Goal: Transaction & Acquisition: Purchase product/service

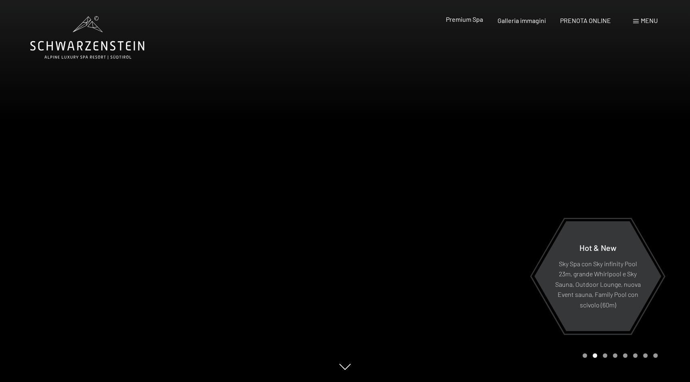
click at [475, 20] on span "Premium Spa" at bounding box center [464, 19] width 37 height 8
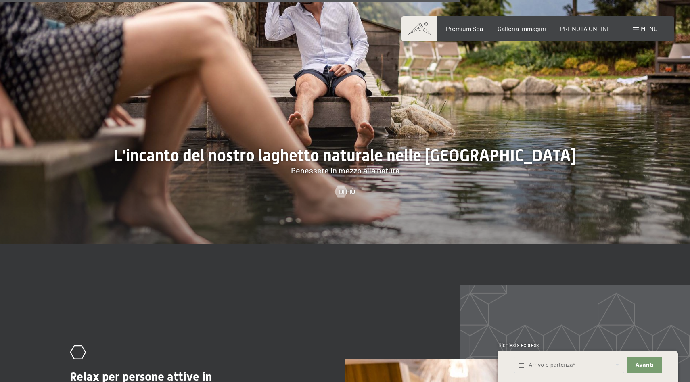
scroll to position [3076, 0]
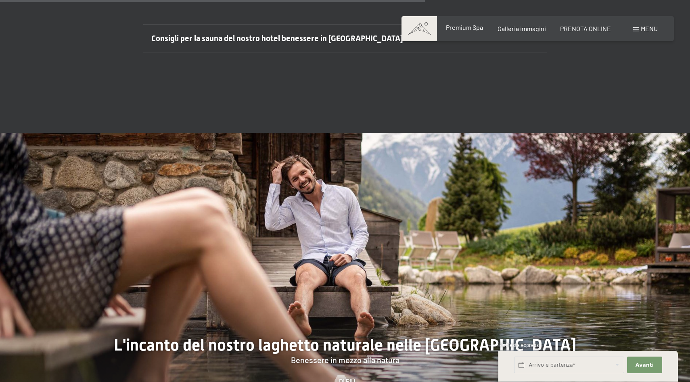
click at [474, 31] on span "Premium Spa" at bounding box center [464, 27] width 37 height 8
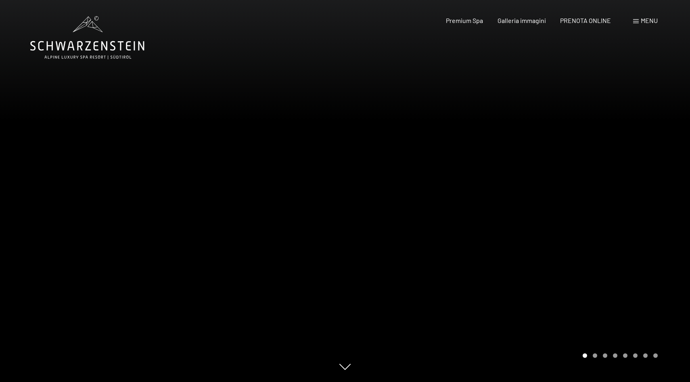
click at [641, 19] on span "Menu" at bounding box center [649, 21] width 17 height 8
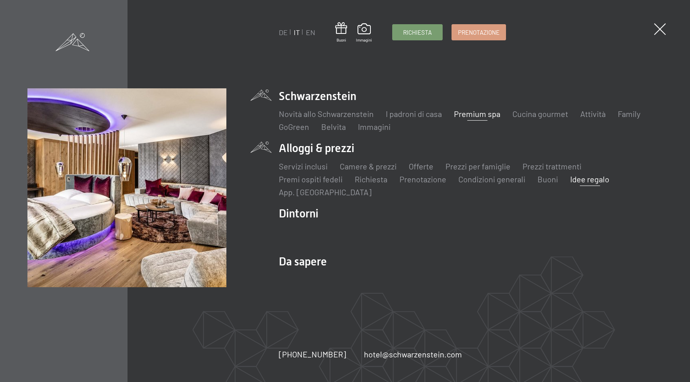
click at [573, 177] on link "Idee regalo" at bounding box center [589, 179] width 39 height 10
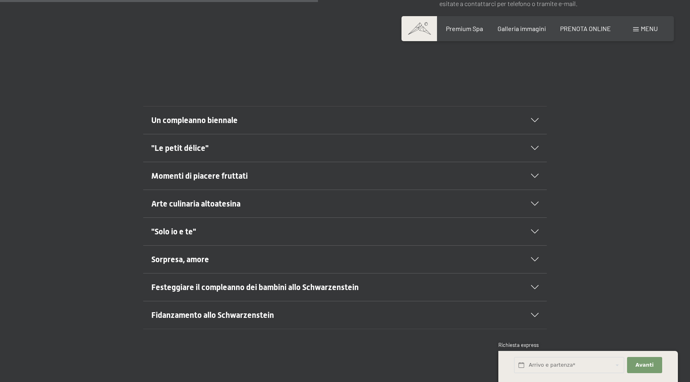
scroll to position [451, 0]
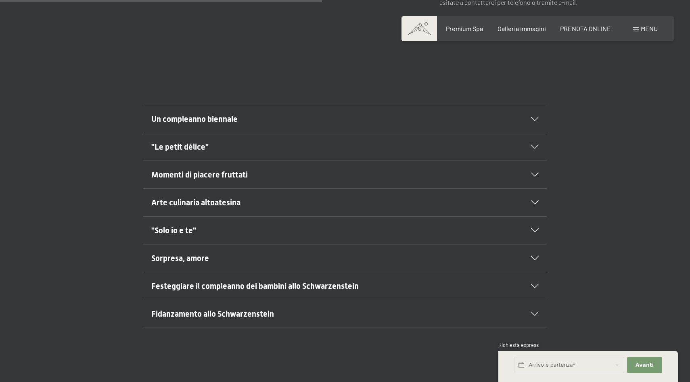
click at [383, 113] on h2 "Un compleanno biennale" at bounding box center [325, 118] width 349 height 11
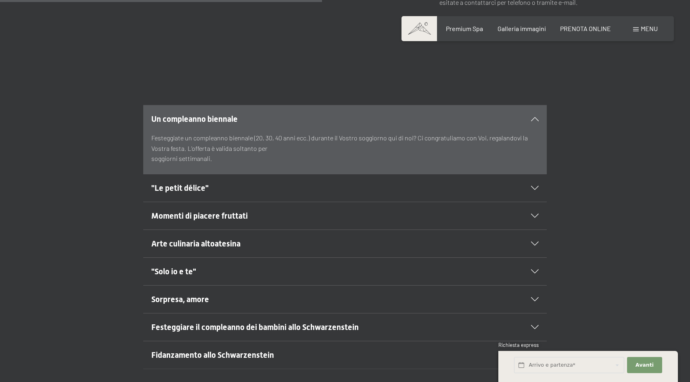
click at [345, 182] on h2 ""Le petit délice"" at bounding box center [325, 187] width 349 height 11
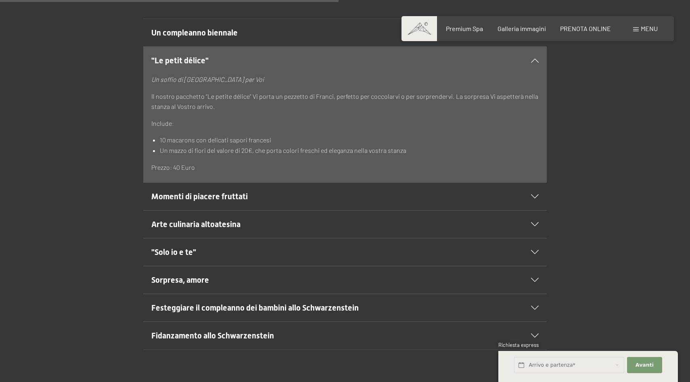
scroll to position [539, 0]
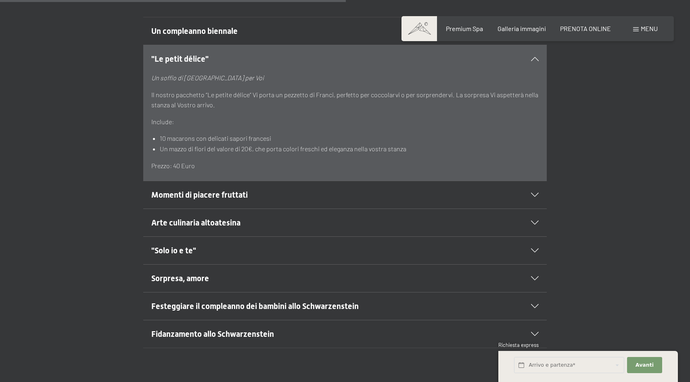
click at [339, 189] on h2 "Momenti di piacere fruttati" at bounding box center [325, 194] width 349 height 11
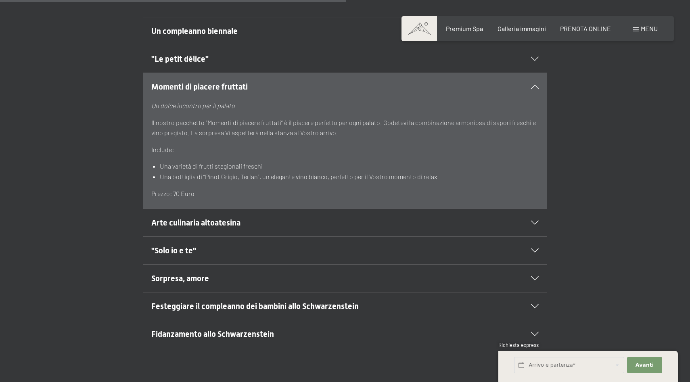
click at [329, 217] on h2 "Arte culinaria altoatesina" at bounding box center [325, 222] width 349 height 11
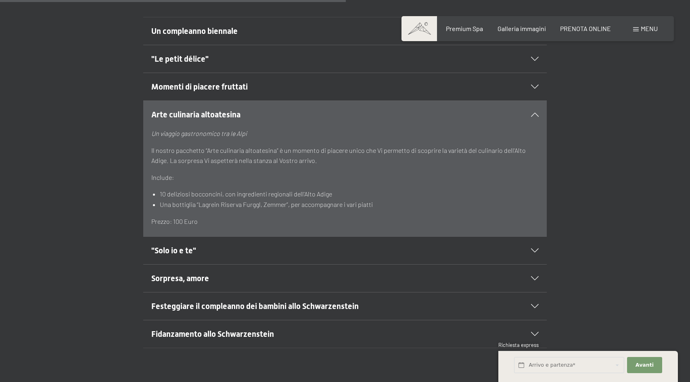
click at [321, 237] on div ""Solo io e te"" at bounding box center [344, 250] width 387 height 27
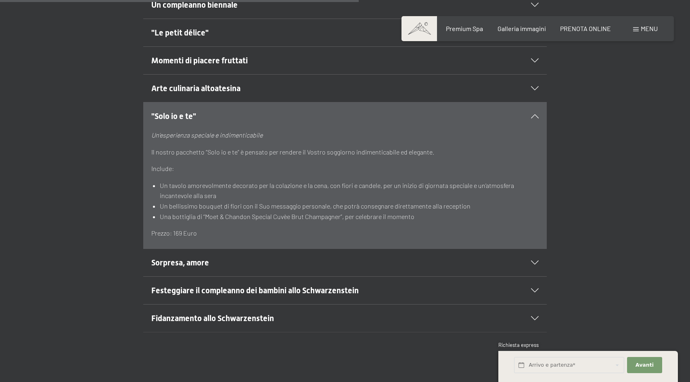
scroll to position [567, 0]
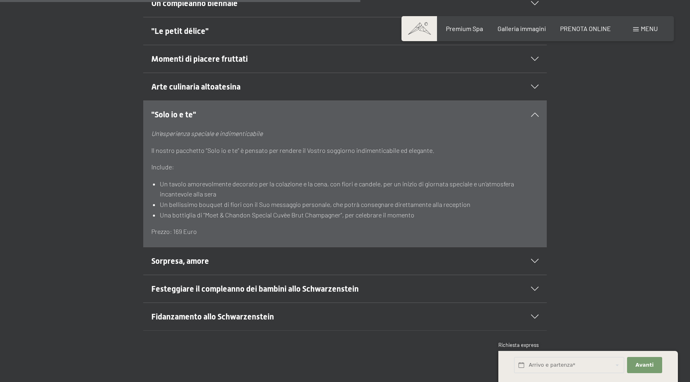
click at [317, 247] on div "Sorpresa, amore" at bounding box center [344, 260] width 387 height 27
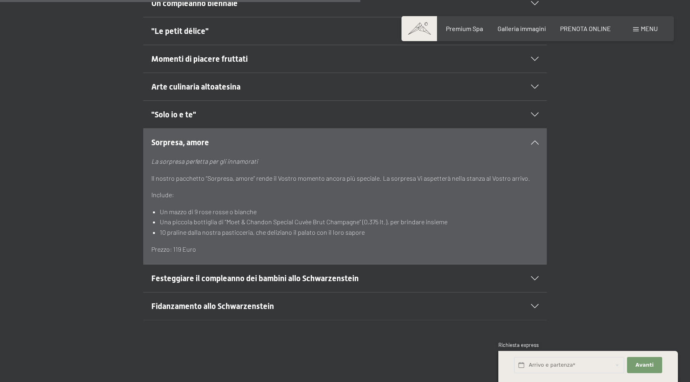
click at [310, 265] on div "Festeggiare il compleanno dei bambini allo Schwarzenstein" at bounding box center [344, 278] width 387 height 27
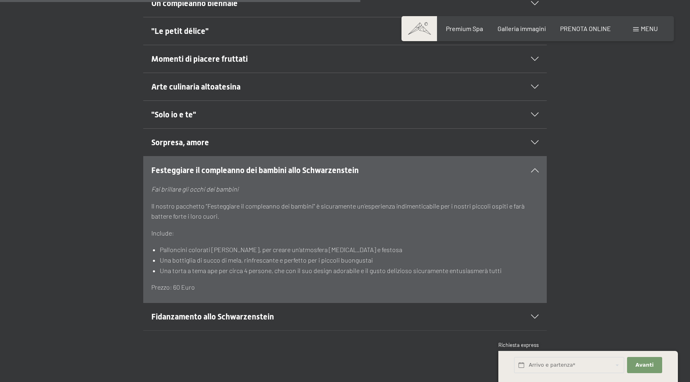
click at [643, 31] on span "Menu" at bounding box center [649, 29] width 17 height 8
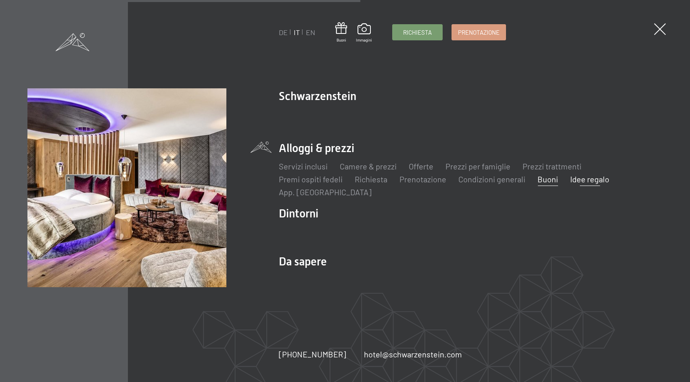
click at [542, 180] on link "Buoni" at bounding box center [547, 179] width 21 height 10
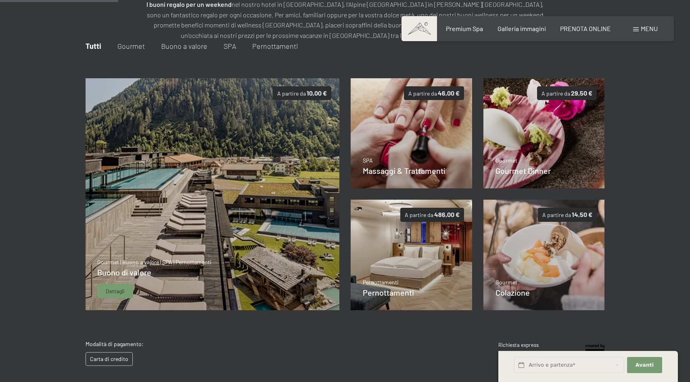
click at [214, 292] on img at bounding box center [212, 194] width 254 height 232
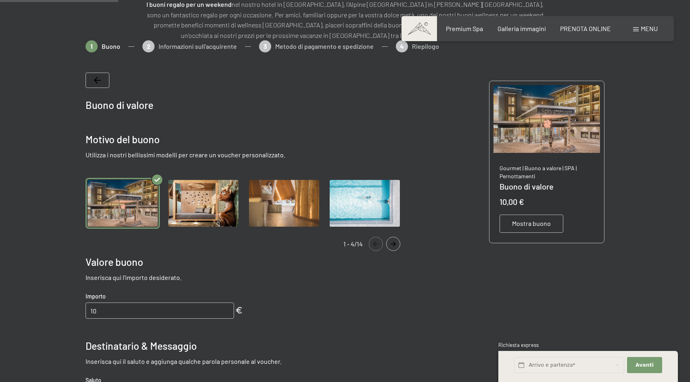
click at [181, 211] on img "Gallery" at bounding box center [203, 203] width 74 height 51
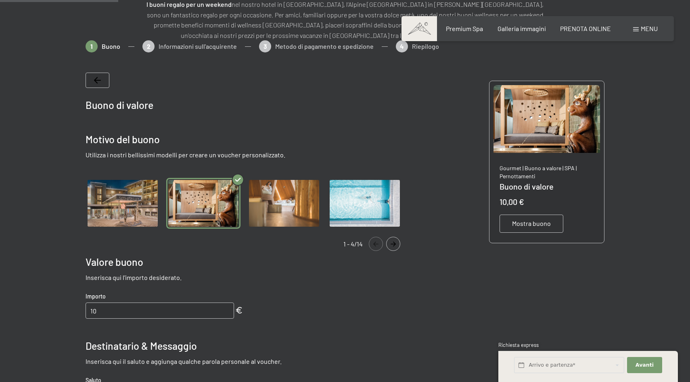
click at [287, 197] on img "Gallery" at bounding box center [284, 203] width 74 height 51
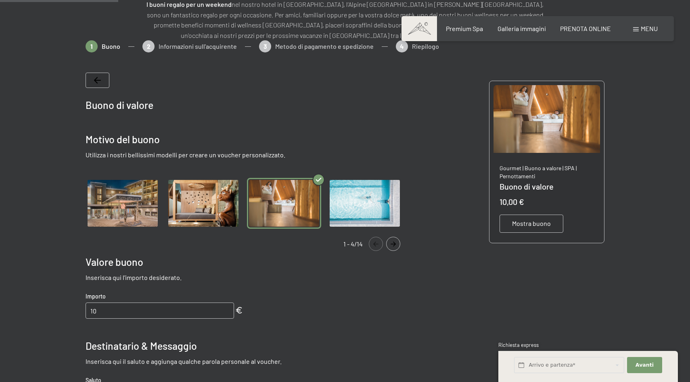
click at [334, 197] on img "Gallery" at bounding box center [365, 203] width 74 height 51
